Goal: Check status: Check status

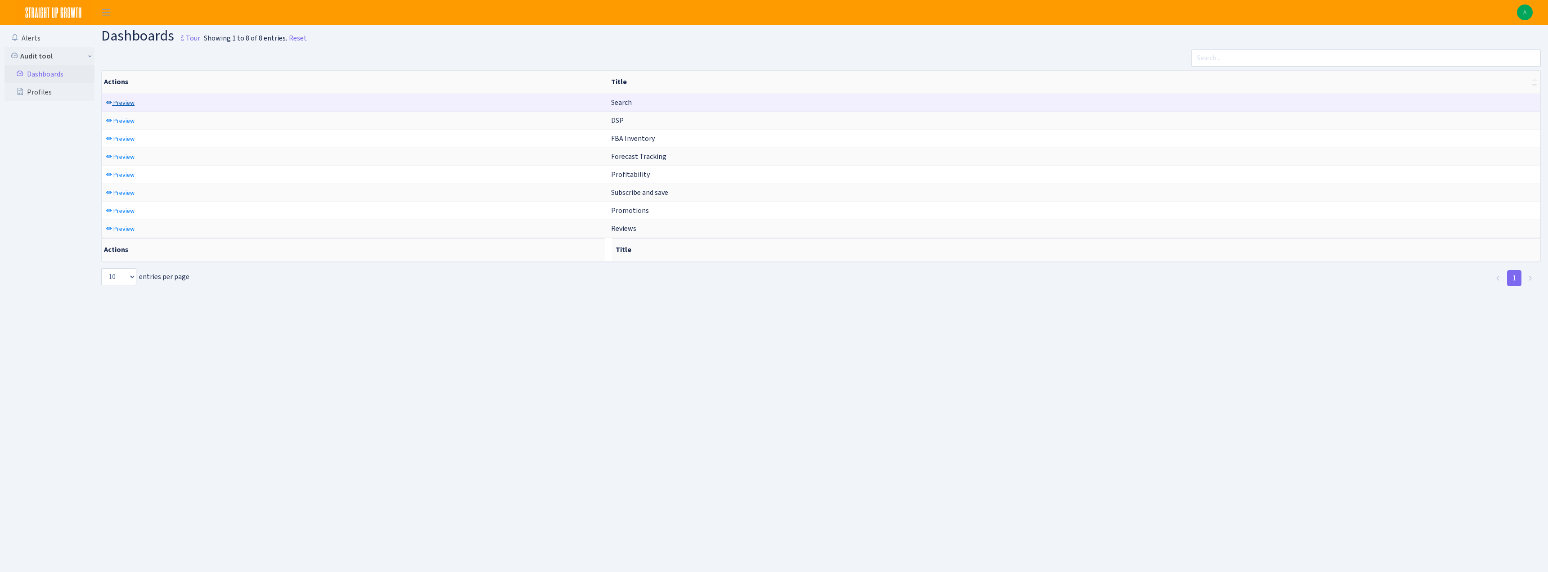
click at [125, 101] on span "Preview" at bounding box center [123, 103] width 21 height 9
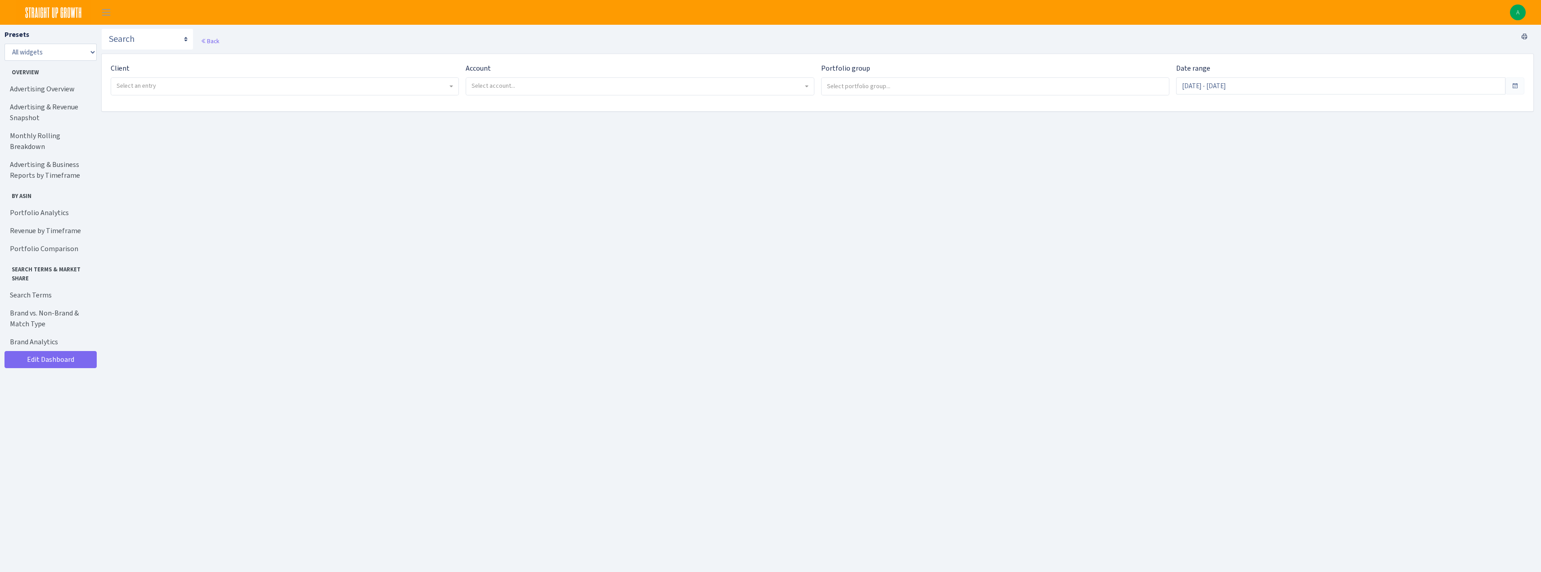
click at [161, 81] on span "Select an entry" at bounding box center [284, 86] width 347 height 17
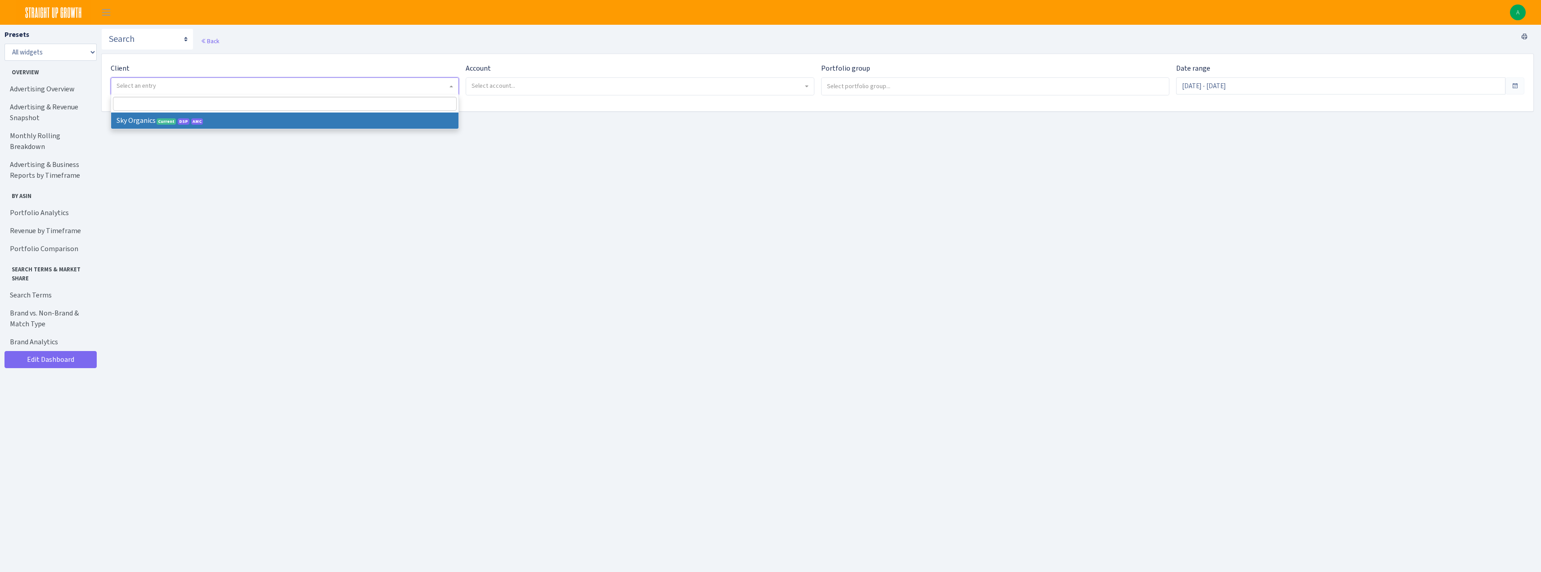
select select "328"
select select
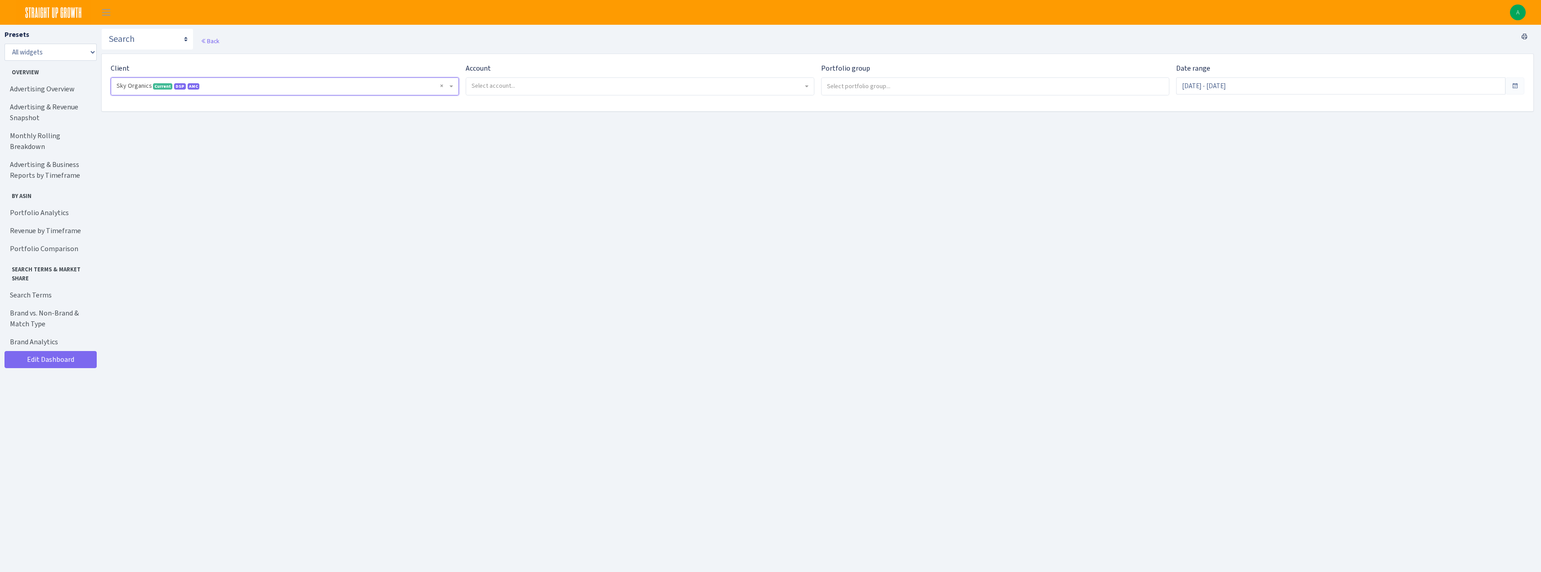
click at [512, 85] on span "Select account..." at bounding box center [494, 85] width 44 height 9
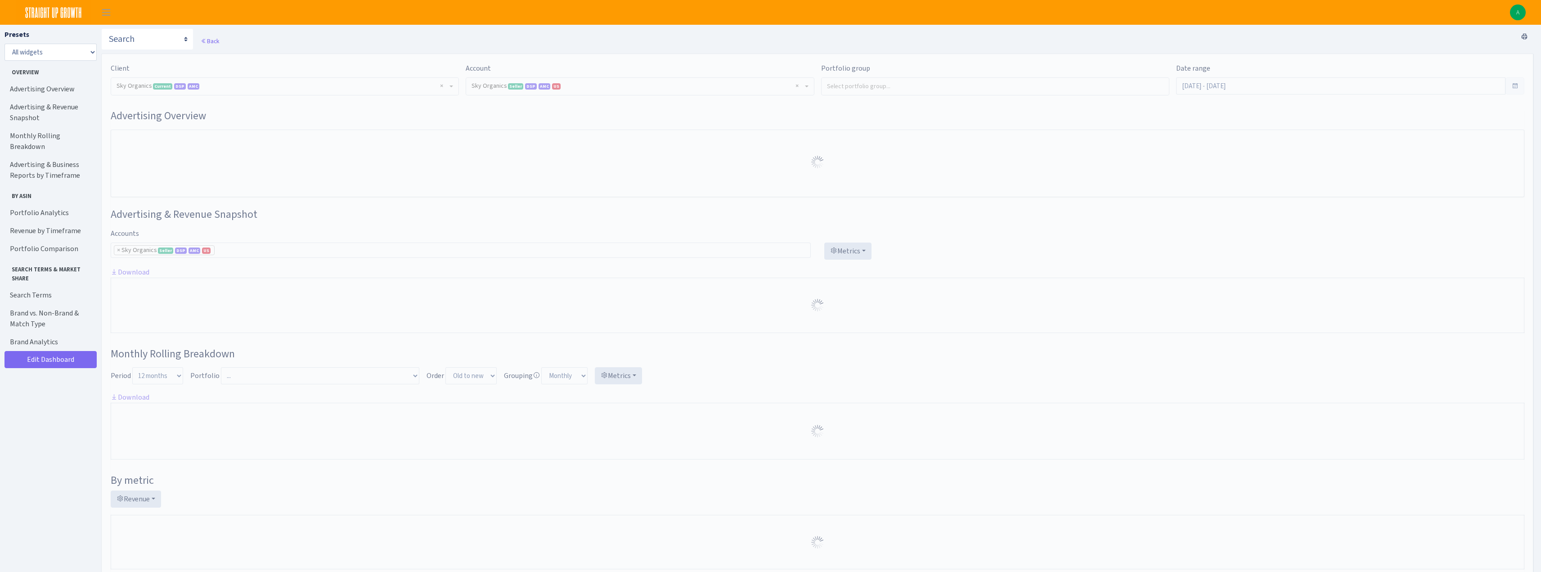
select select "[CREDIT_CARD_NUMBER]"
click at [883, 90] on input "search" at bounding box center [995, 86] width 347 height 16
click at [787, 117] on h3 "Advertising Overview" at bounding box center [818, 115] width 1414 height 13
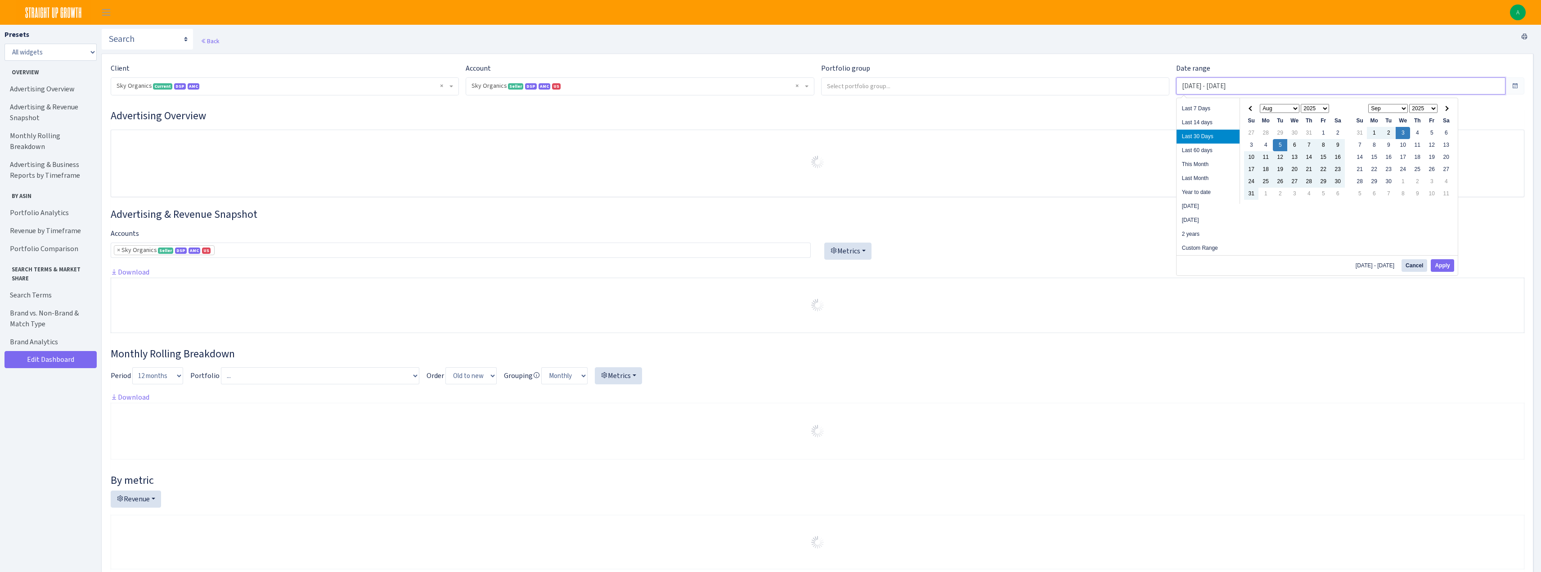
click at [1203, 88] on input "Aug 5, 2025 - Sep 3, 2025" at bounding box center [1340, 85] width 329 height 17
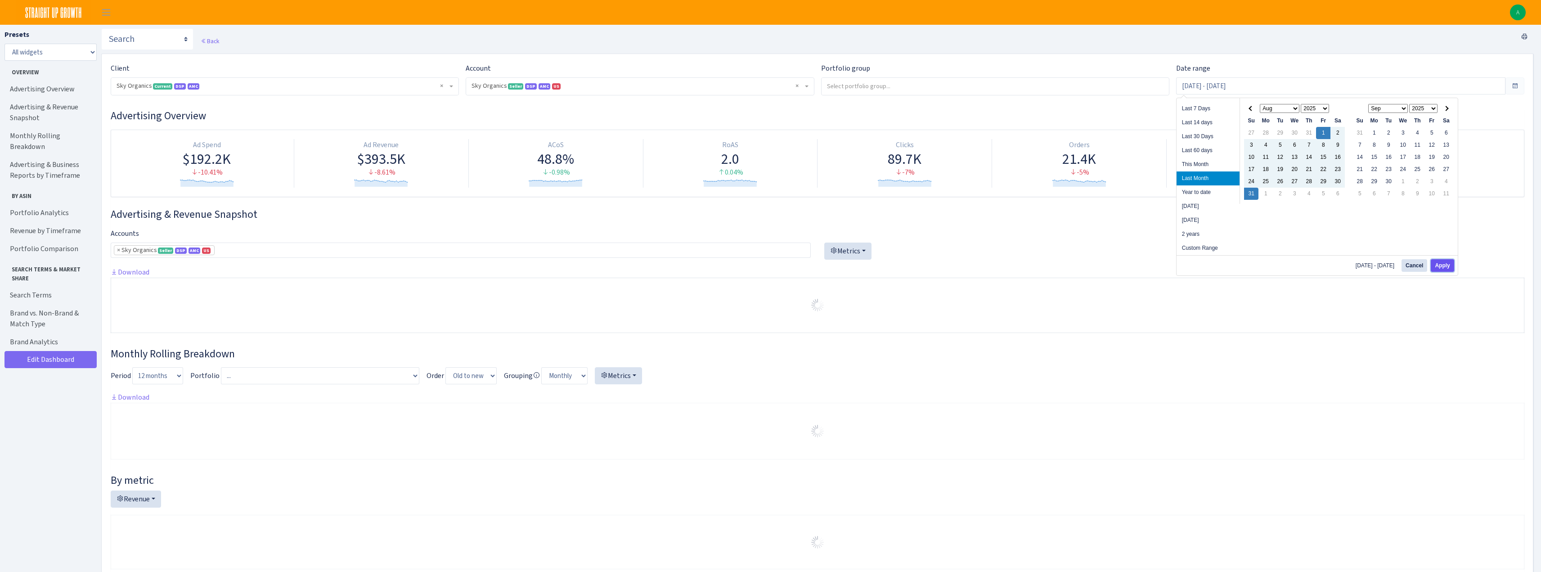
click at [1445, 266] on button "Apply" at bounding box center [1442, 265] width 23 height 13
type input "Aug 1, 2025 - Aug 31, 2025"
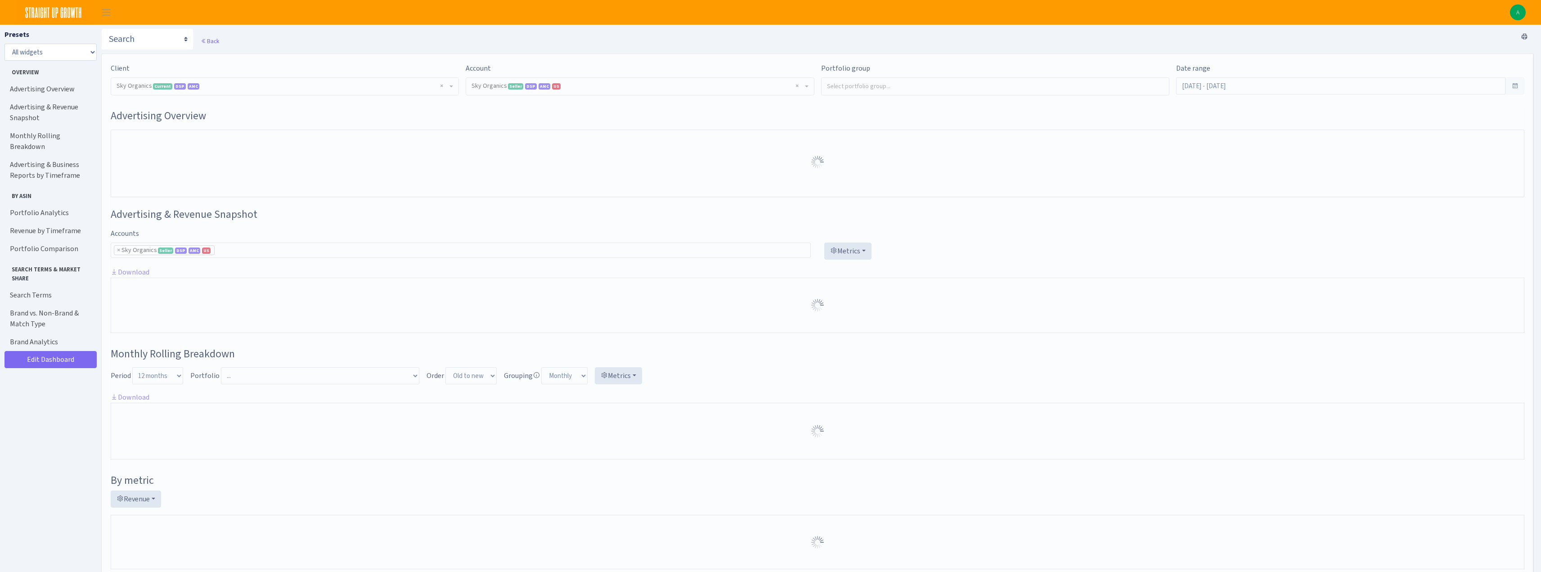
select select "[CREDIT_CARD_NUMBER]"
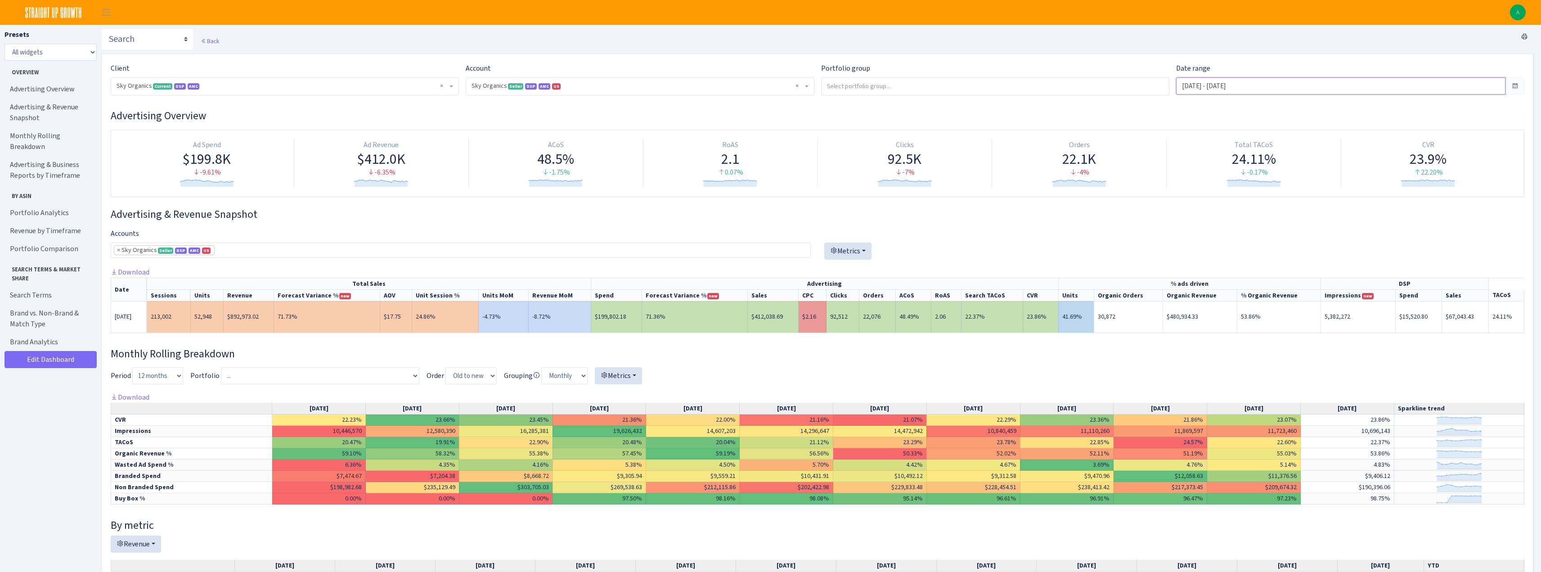
click at [1203, 83] on input "Aug 1, 2025 - Aug 31, 2025" at bounding box center [1340, 85] width 329 height 17
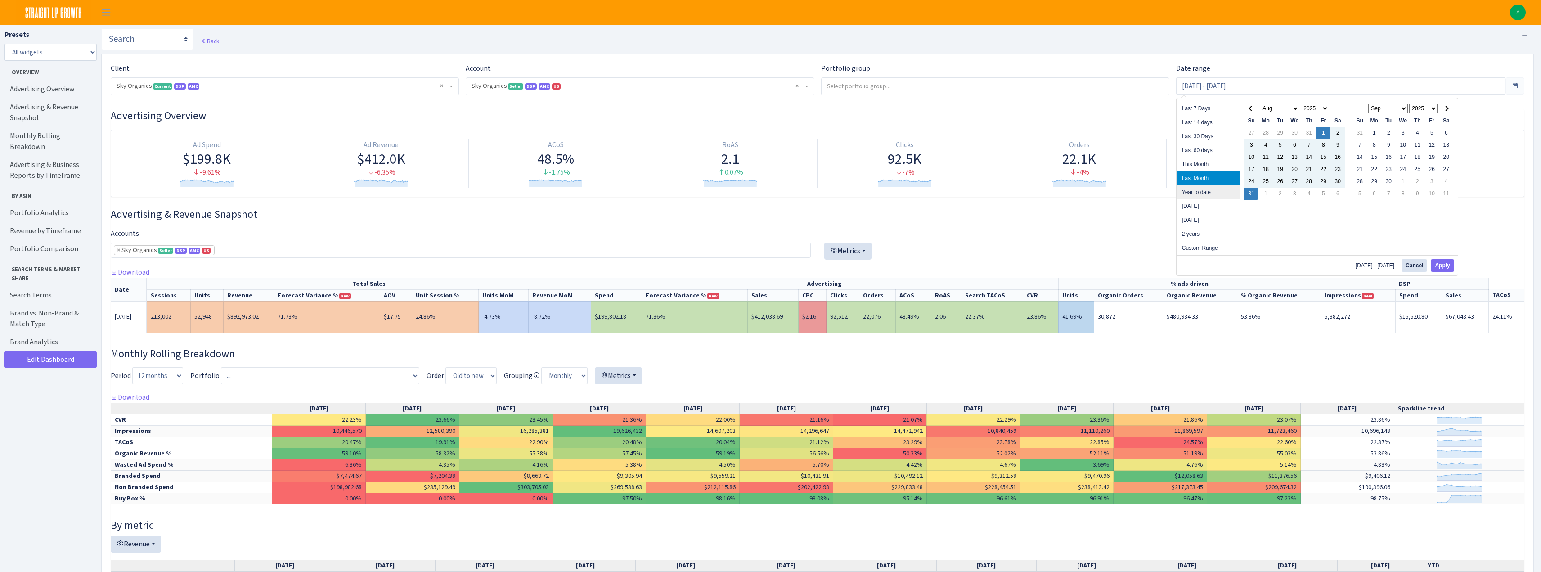
click at [1199, 191] on li "Year to date" at bounding box center [1208, 192] width 63 height 14
type input "Jan 1, 2025 - Sep 3, 2025"
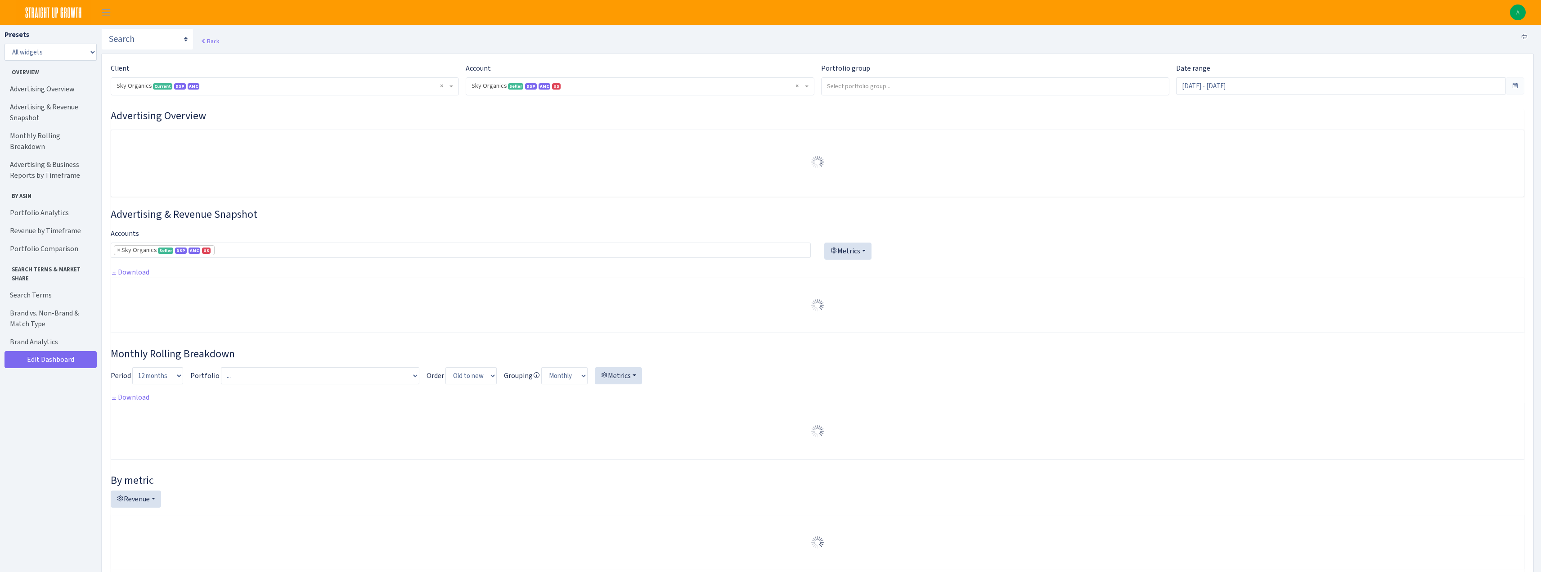
select select "3898146187075502"
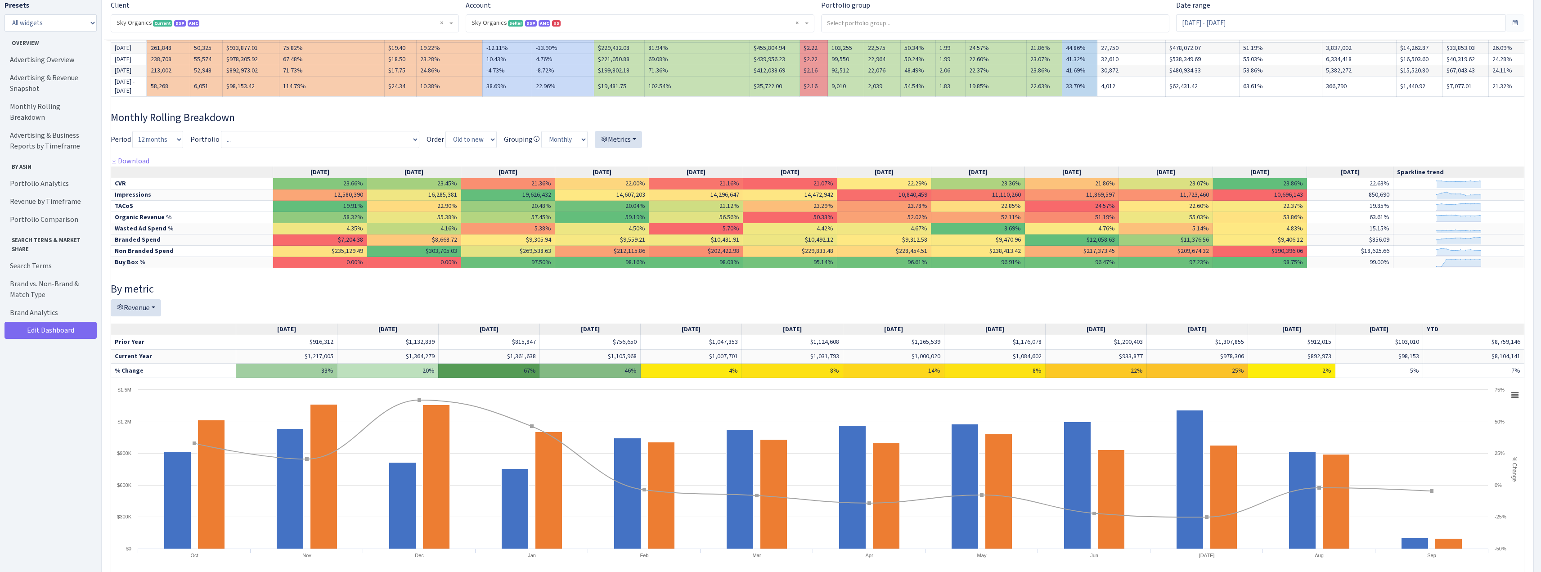
scroll to position [405, 0]
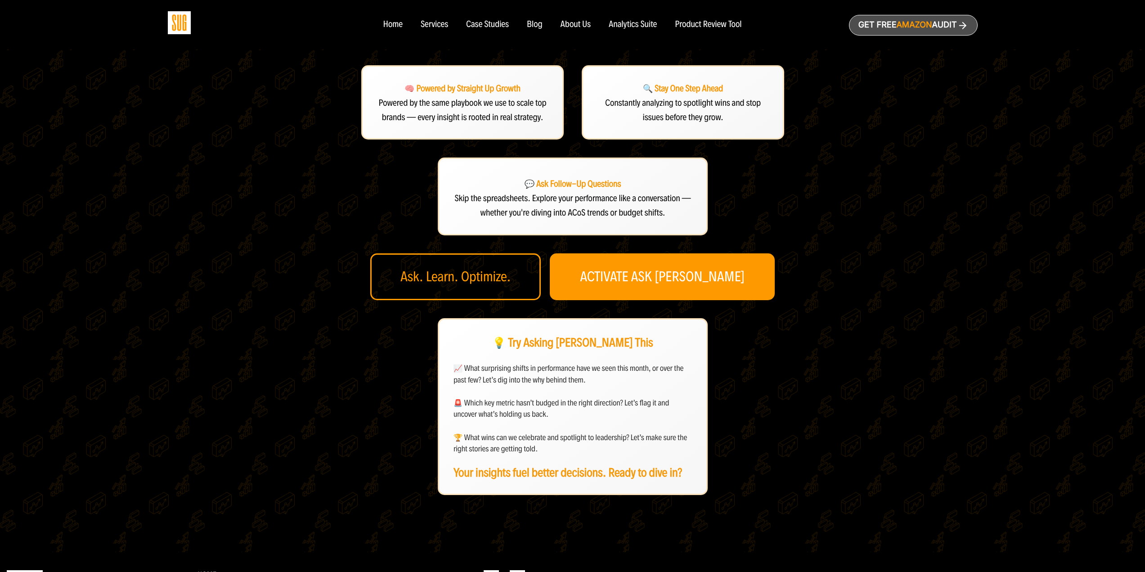
scroll to position [225, 0]
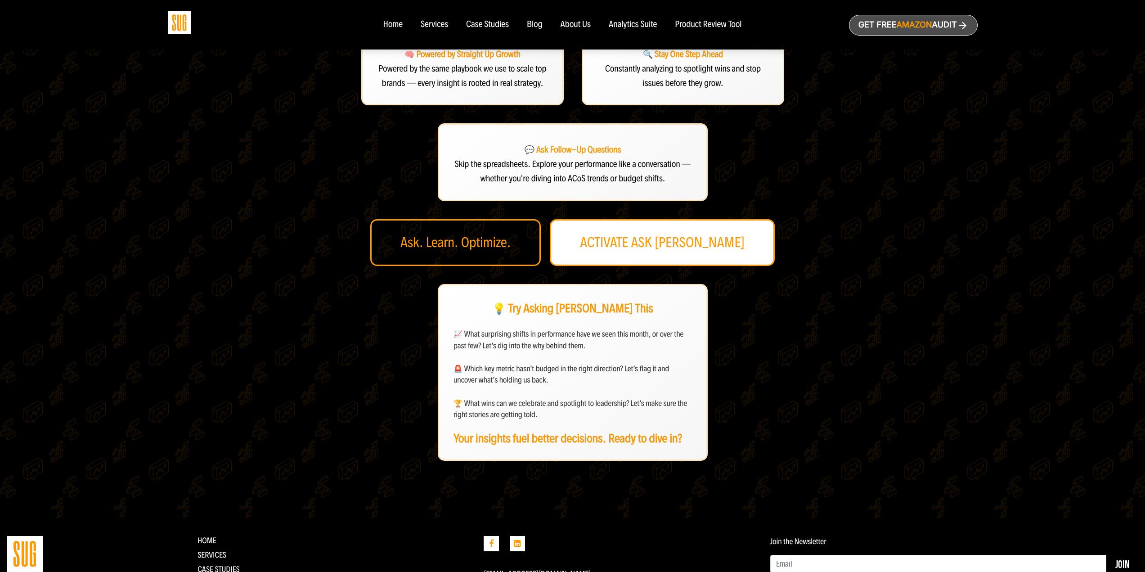
click at [620, 243] on link "ACTIVATE ASK [PERSON_NAME]" at bounding box center [662, 242] width 225 height 47
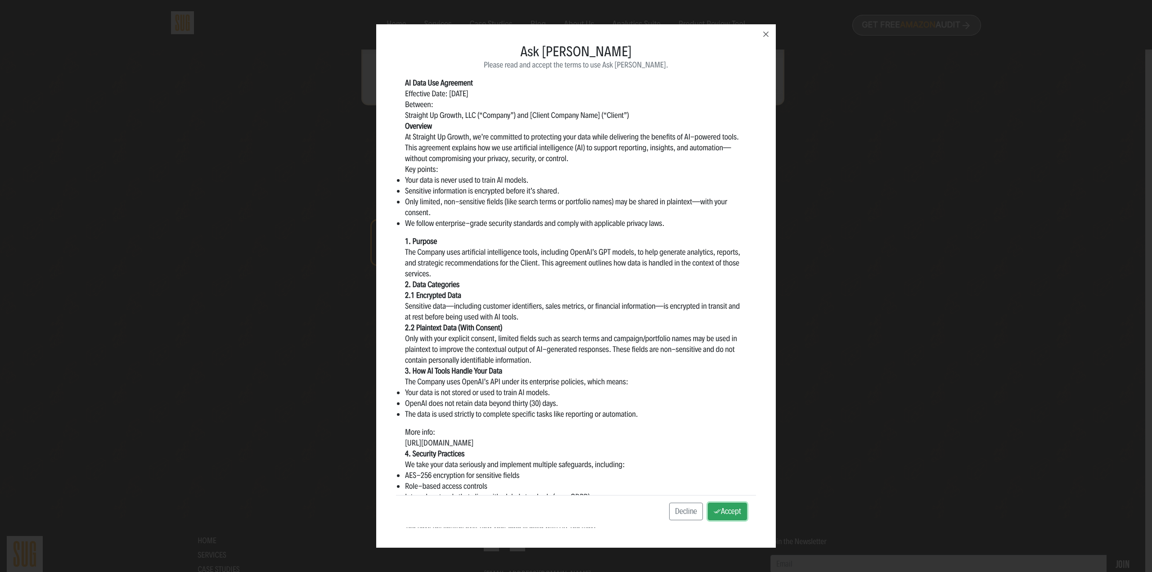
click at [724, 508] on button "Accept" at bounding box center [727, 512] width 39 height 18
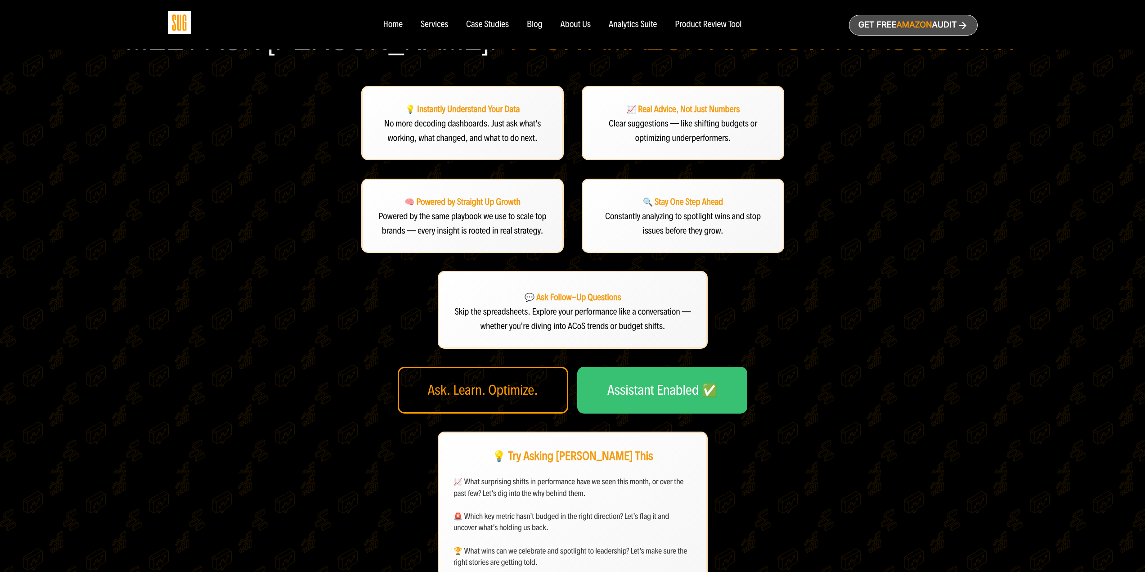
scroll to position [0, 0]
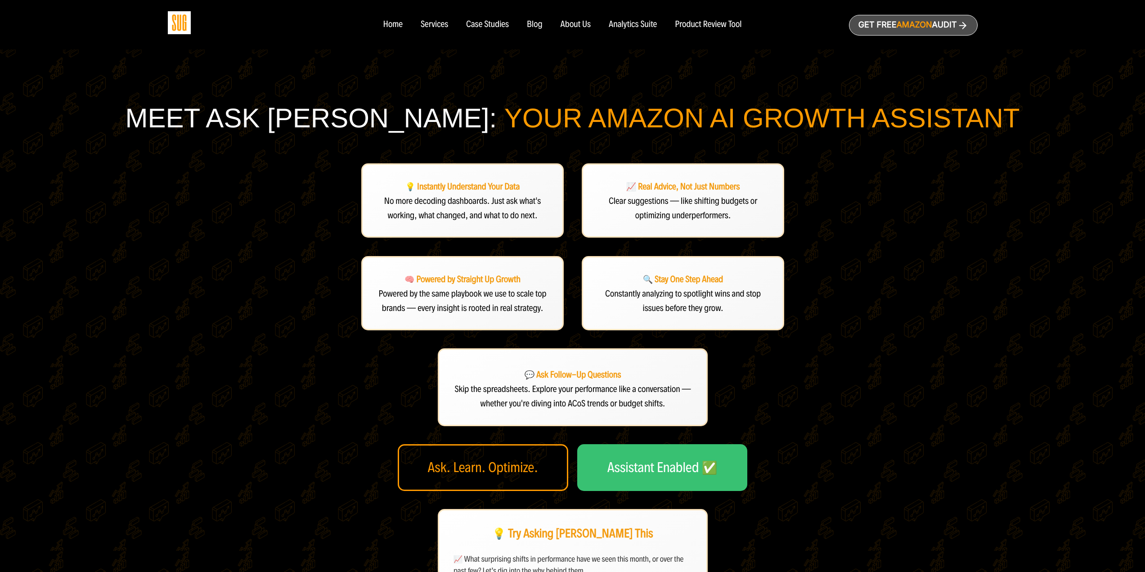
click at [198, 184] on div "Meet Ask [PERSON_NAME]: Your Amazon AI Growth Assistant 💡 Instantly Understand …" at bounding box center [573, 394] width 1018 height 584
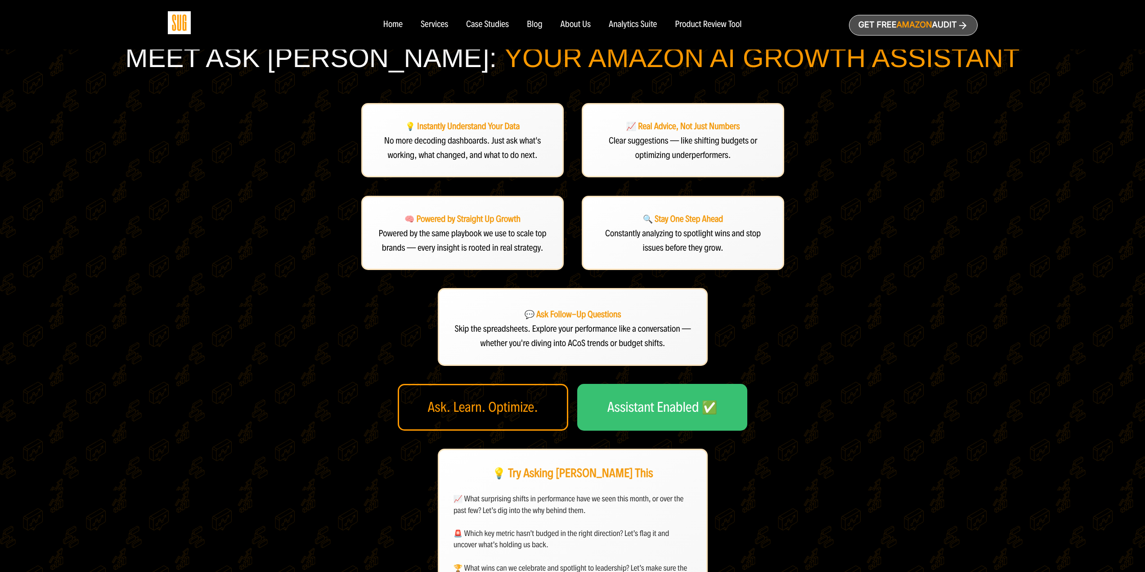
scroll to position [90, 0]
